Goal: Task Accomplishment & Management: Use online tool/utility

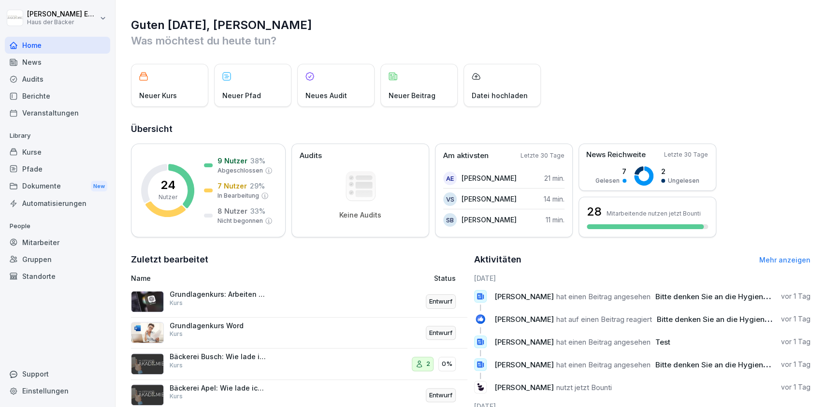
click at [312, 294] on div "Grundlagenkurs: Arbeiten mit ChatGPT Kurs" at bounding box center [235, 301] width 209 height 23
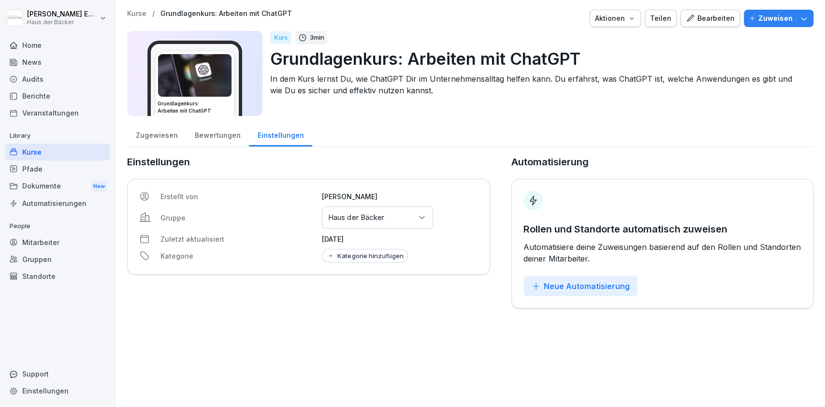
click at [758, 20] on p "Zuweisen" at bounding box center [775, 18] width 34 height 11
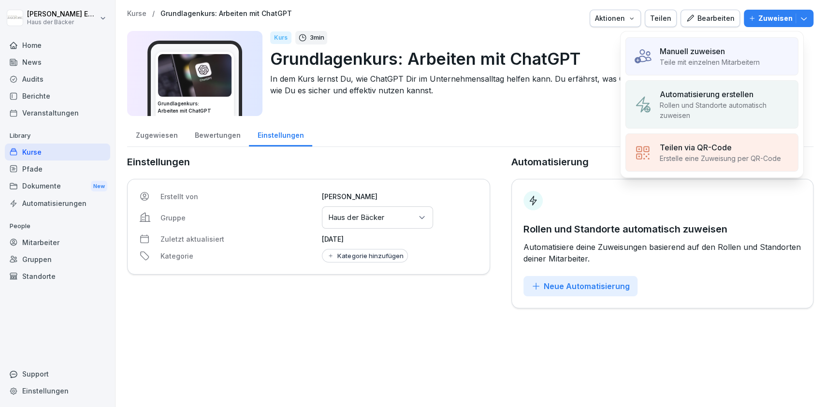
click at [744, 56] on div "Manuell zuweisen" at bounding box center [710, 51] width 100 height 12
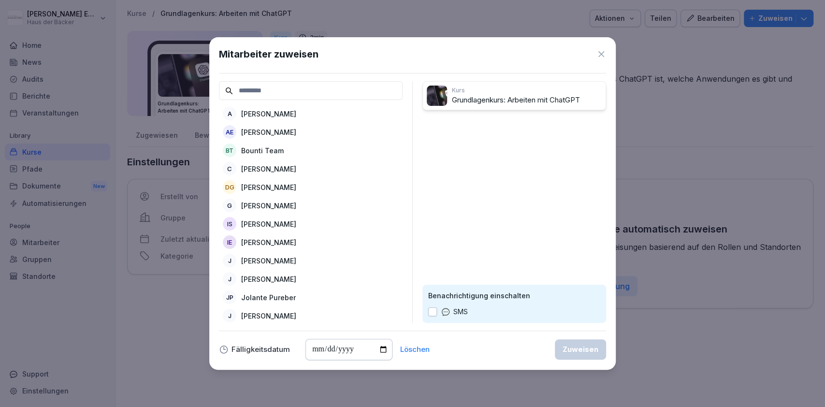
click at [306, 108] on div "A [PERSON_NAME]" at bounding box center [311, 113] width 184 height 17
click at [572, 346] on div "Zuweisen" at bounding box center [581, 349] width 36 height 11
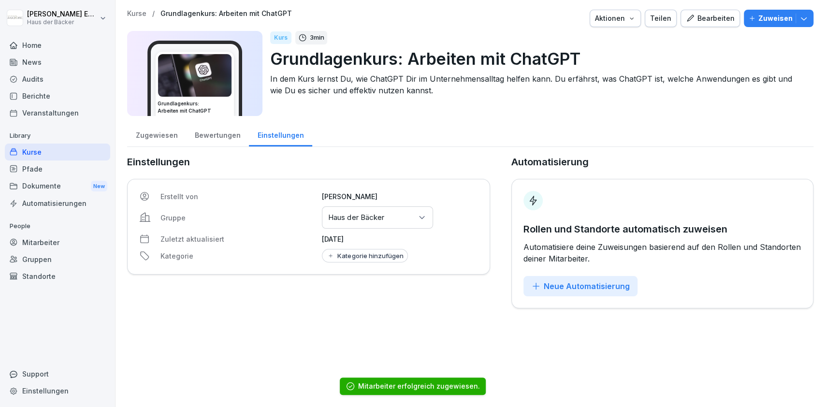
click at [47, 247] on div "Mitarbeiter" at bounding box center [57, 242] width 105 height 17
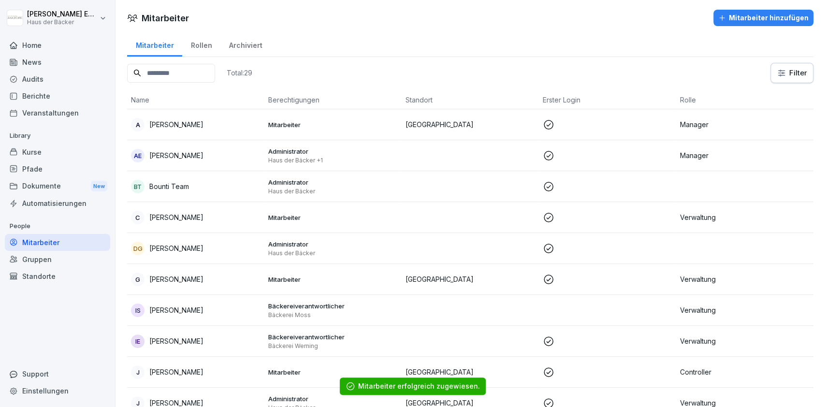
click at [225, 122] on div "A [PERSON_NAME]" at bounding box center [196, 125] width 130 height 14
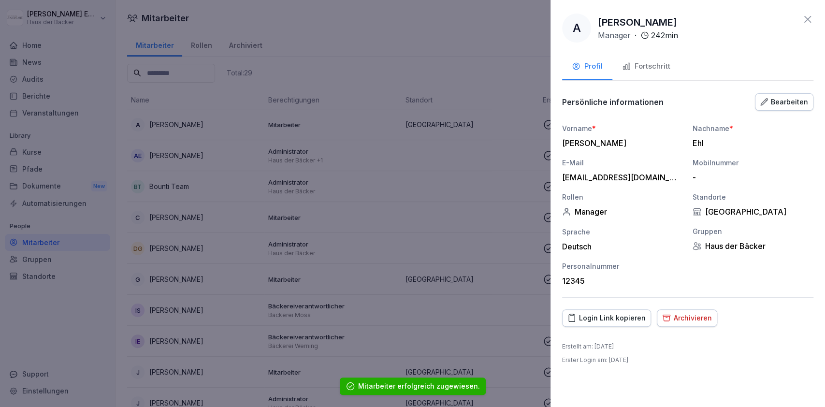
click at [628, 311] on button "Login Link kopieren" at bounding box center [606, 317] width 89 height 17
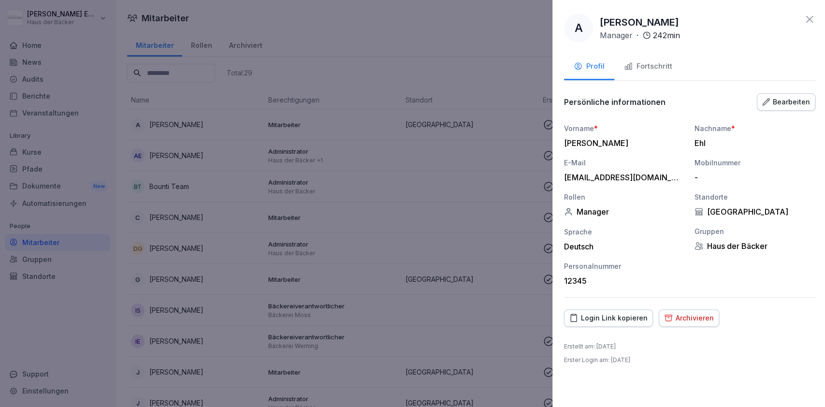
click at [413, 52] on div at bounding box center [412, 203] width 825 height 407
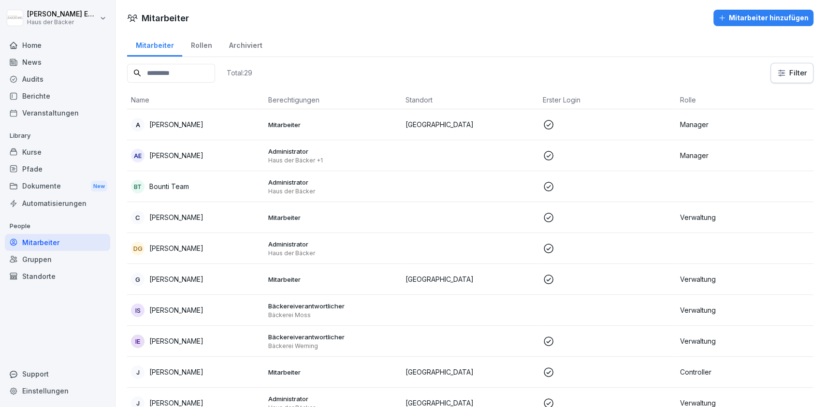
click at [62, 154] on div "Kurse" at bounding box center [57, 152] width 105 height 17
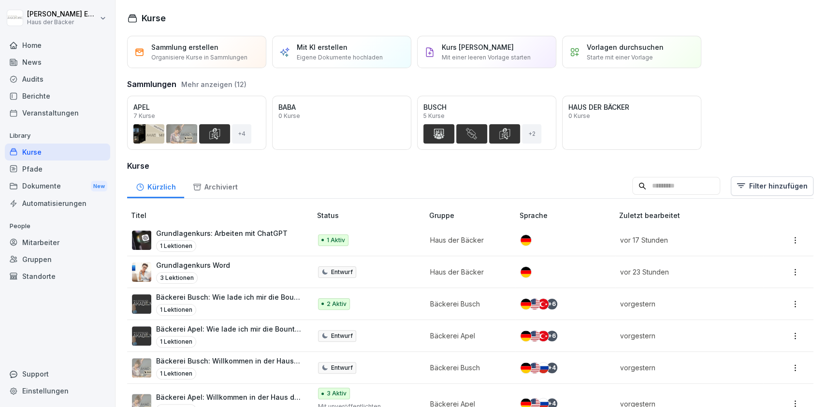
click at [216, 236] on p "Grundlagenkurs: Arbeiten mit ChatGPT" at bounding box center [221, 233] width 131 height 10
